Goal: Subscribe to service/newsletter

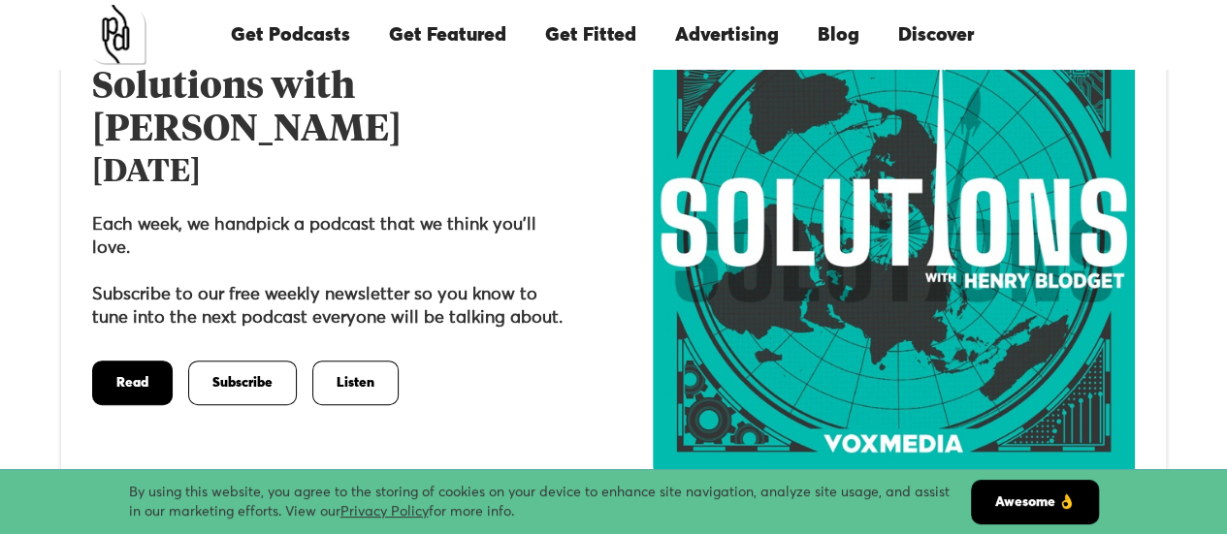
scroll to position [194, 0]
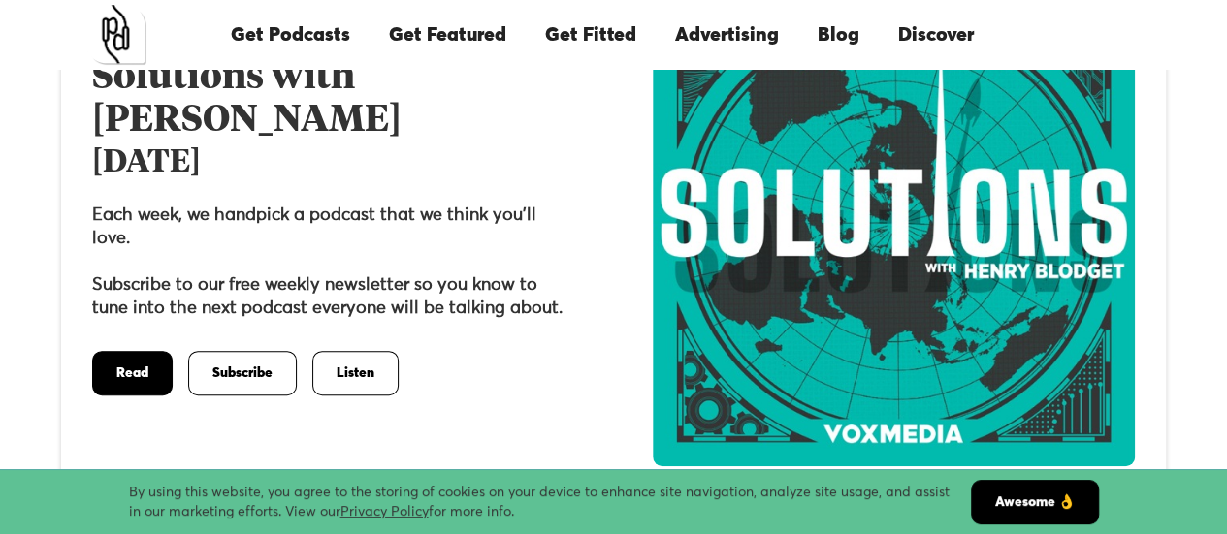
click at [128, 363] on link "Read" at bounding box center [132, 373] width 80 height 45
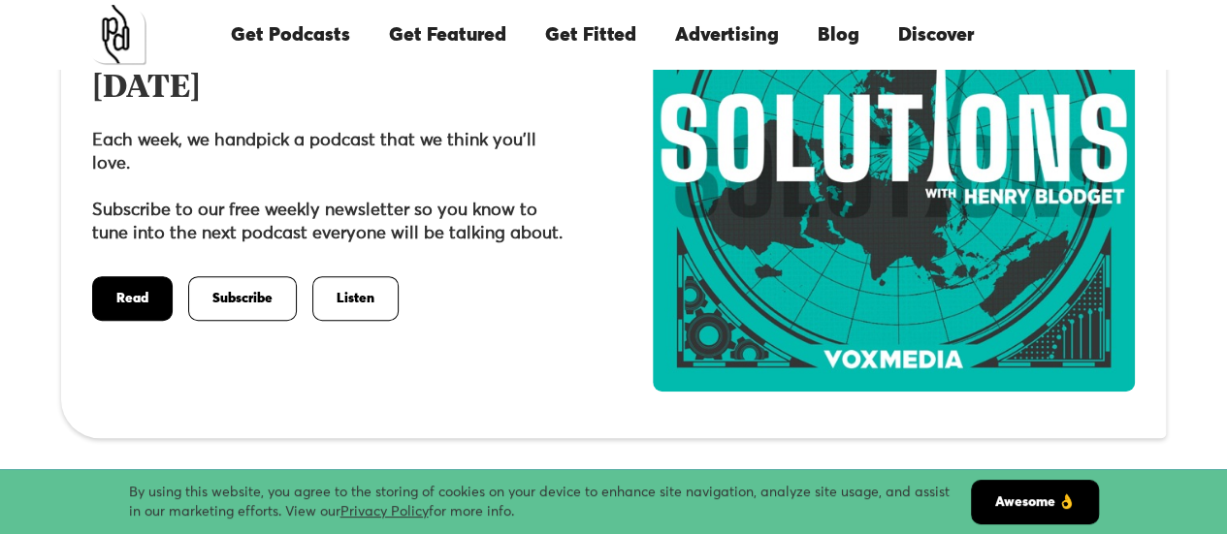
scroll to position [291, 0]
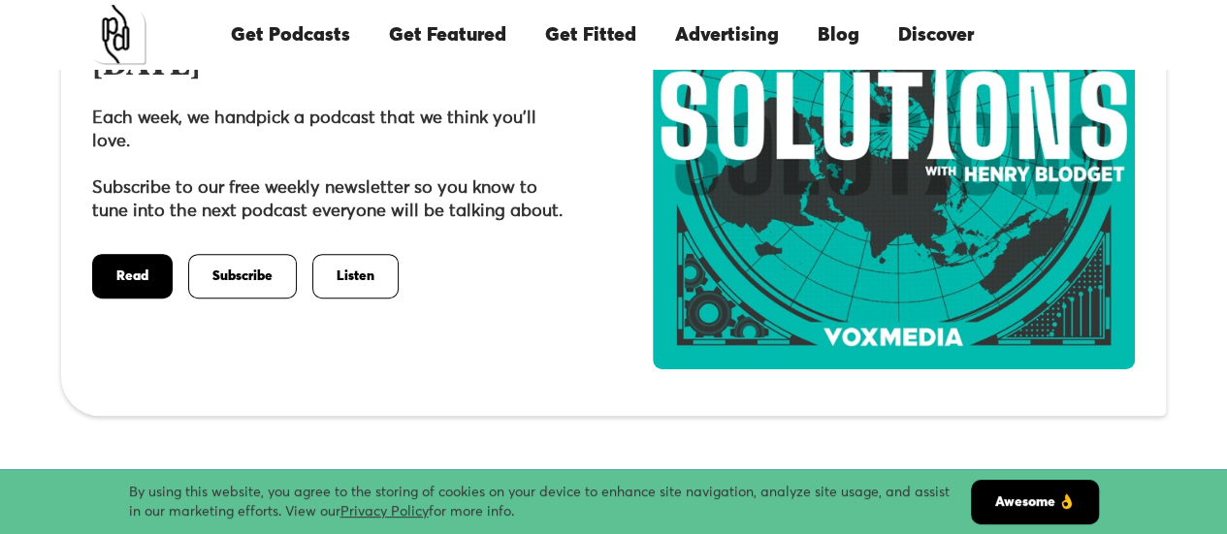
click at [248, 261] on link "Subscribe" at bounding box center [242, 276] width 109 height 45
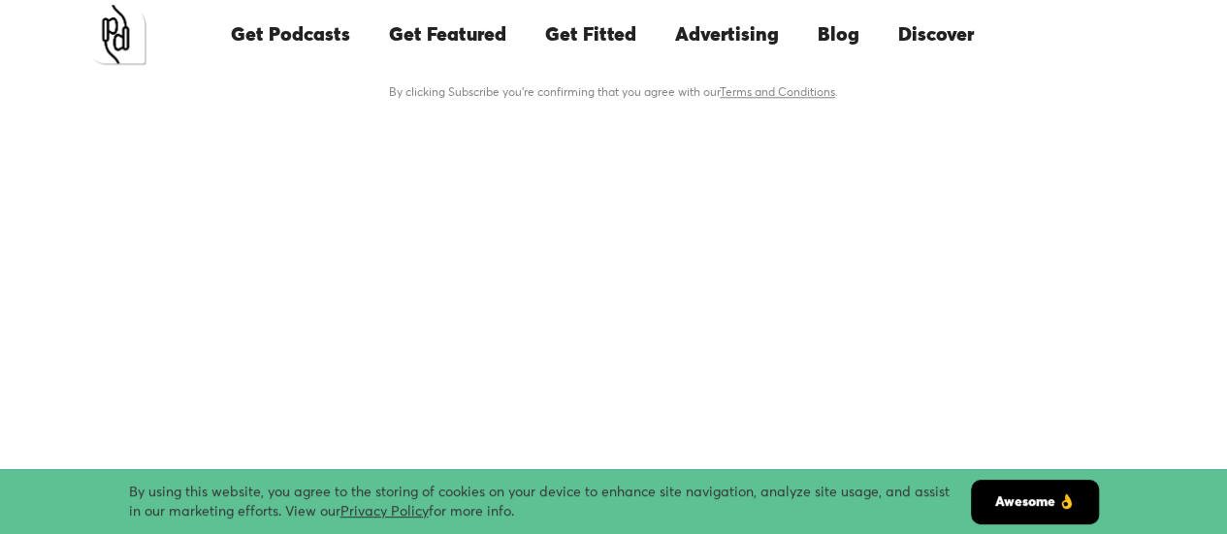
scroll to position [1060, 0]
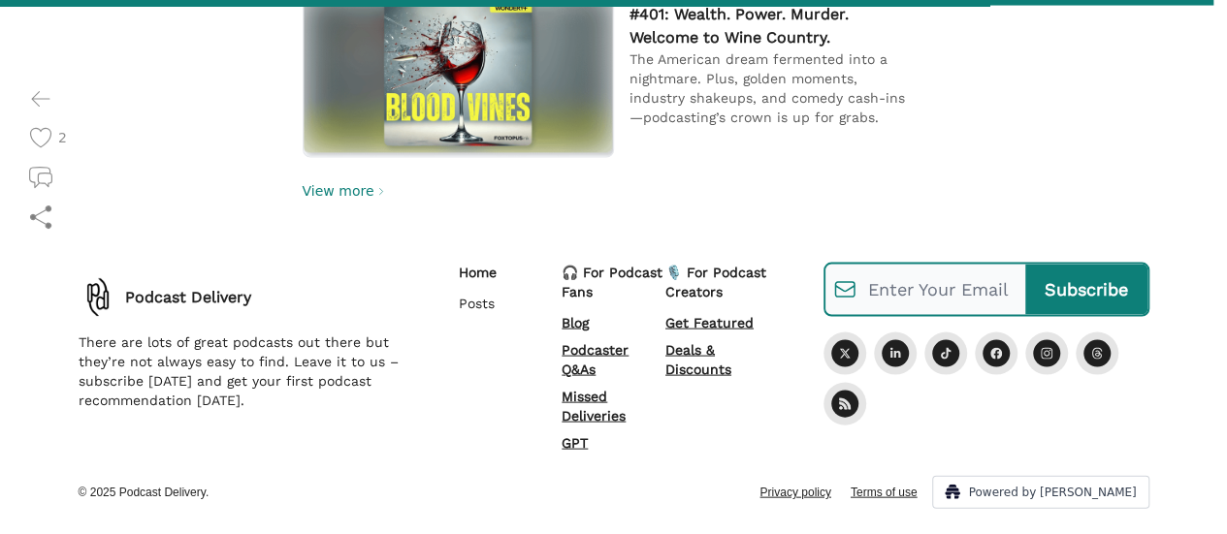
scroll to position [1888, 0]
